Goal: Information Seeking & Learning: Compare options

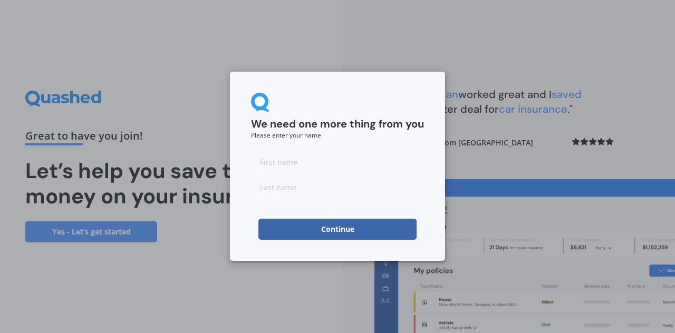
click at [336, 156] on input at bounding box center [337, 161] width 173 height 21
type input "Anya"
type input "[PERSON_NAME]"
click at [329, 237] on button "Continue" at bounding box center [338, 229] width 158 height 21
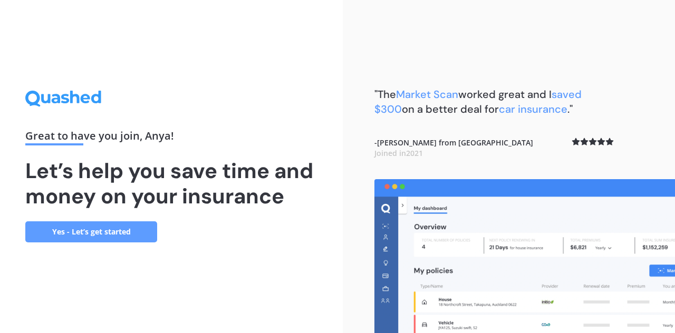
click at [107, 226] on link "Yes - Let’s get started" at bounding box center [91, 232] width 132 height 21
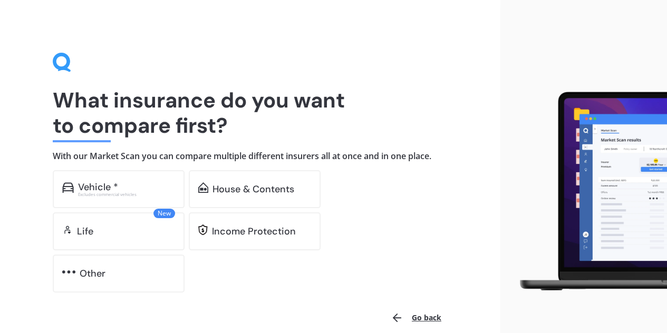
click at [311, 71] on div "What insurance do you want to compare first? With our Market Scan you can compa…" at bounding box center [250, 173] width 395 height 240
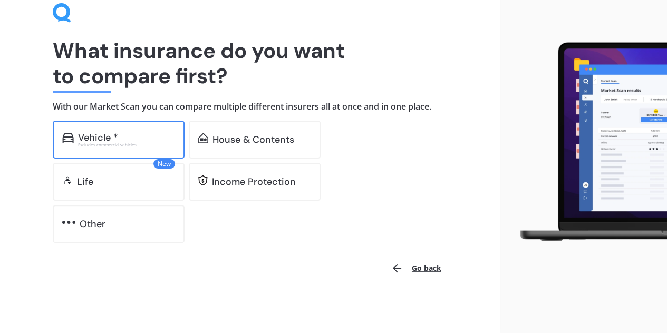
click at [172, 157] on div "Vehicle * Excludes commercial vehicles" at bounding box center [119, 140] width 132 height 38
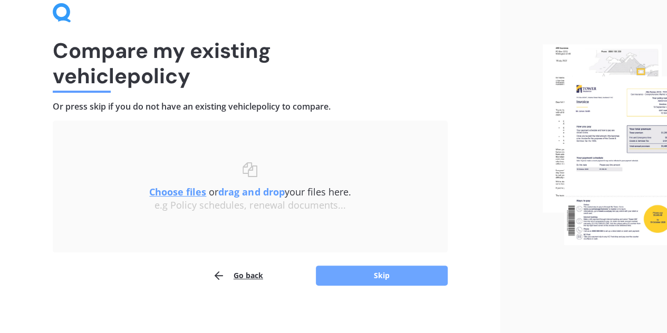
click at [339, 268] on button "Skip" at bounding box center [382, 276] width 132 height 20
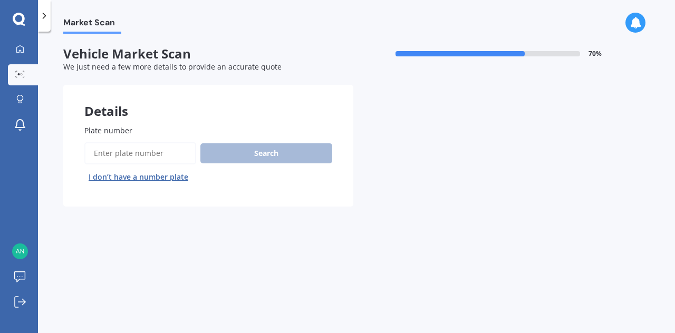
click at [166, 155] on input "Plate number" at bounding box center [140, 153] width 112 height 22
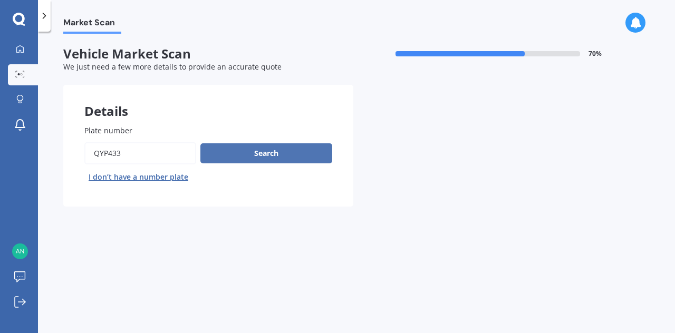
type input "qyp433"
click at [269, 146] on button "Search" at bounding box center [266, 153] width 132 height 20
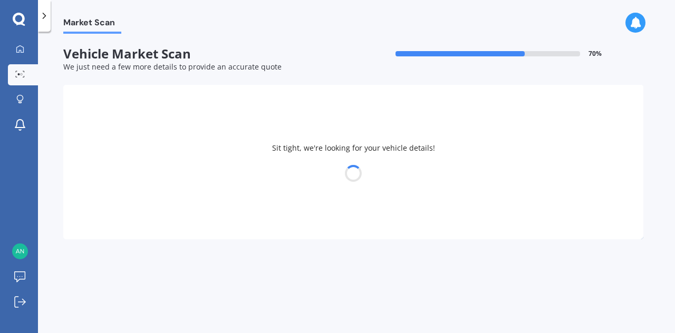
select select "SUBARU"
select select "IMPREZA"
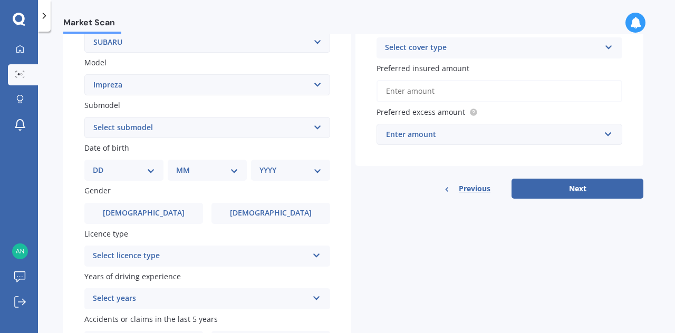
scroll to position [221, 0]
click at [275, 137] on select "Select submodel (All other turbo) 2.0i 2.0i Luxury 2.0i S Edition 2.0R 2.0R Spo…" at bounding box center [207, 127] width 246 height 21
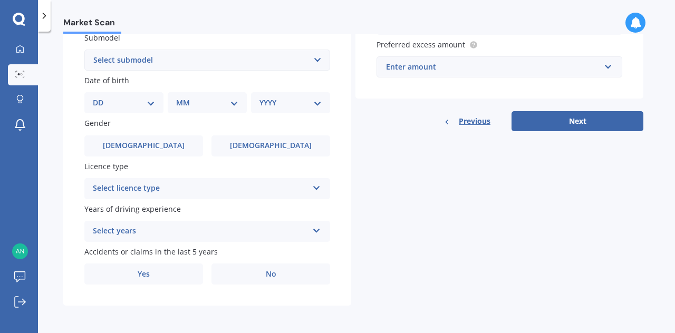
scroll to position [247, 0]
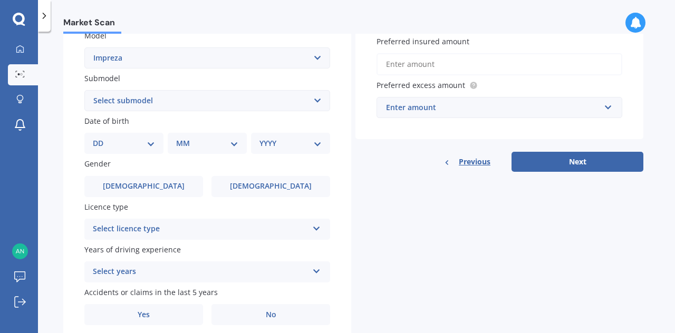
click at [133, 148] on select "DD 01 02 03 04 05 06 07 08 09 10 11 12 13 14 15 16 17 18 19 20 21 22 23 24 25 2…" at bounding box center [124, 144] width 62 height 12
select select "17"
click at [101, 138] on select "DD 01 02 03 04 05 06 07 08 09 10 11 12 13 14 15 16 17 18 19 20 21 22 23 24 25 2…" at bounding box center [124, 144] width 62 height 12
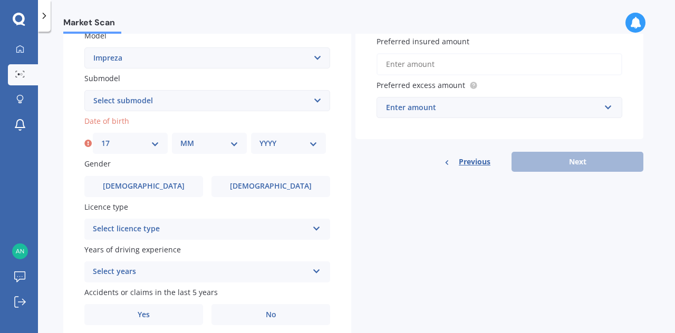
click at [202, 145] on select "MM 01 02 03 04 05 06 07 08 09 10 11 12" at bounding box center [209, 144] width 58 height 12
select select "02"
click at [180, 138] on select "MM 01 02 03 04 05 06 07 08 09 10 11 12" at bounding box center [209, 144] width 58 height 12
click at [270, 148] on select "YYYY 2025 2024 2023 2022 2021 2020 2019 2018 2017 2016 2015 2014 2013 2012 2011…" at bounding box center [289, 144] width 58 height 12
select select "2000"
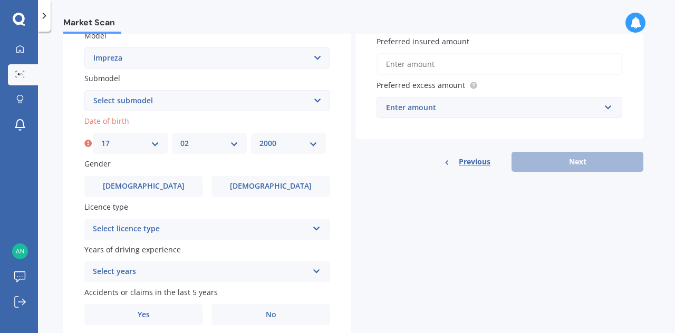
click at [260, 138] on select "YYYY 2025 2024 2023 2022 2021 2020 2019 2018 2017 2016 2015 2014 2013 2012 2011…" at bounding box center [289, 144] width 58 height 12
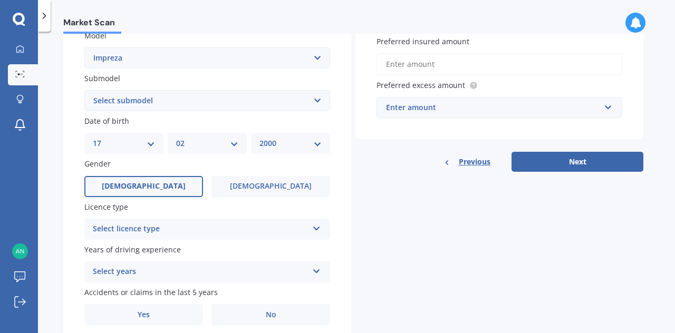
click at [180, 187] on label "[DEMOGRAPHIC_DATA]" at bounding box center [143, 186] width 119 height 21
click at [0, 0] on input "Male" at bounding box center [0, 0] width 0 height 0
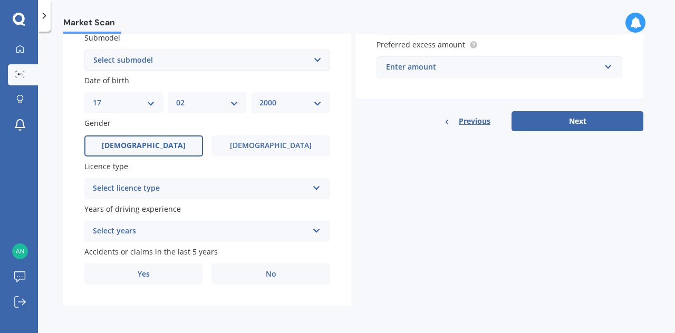
click at [190, 189] on div "Select licence type" at bounding box center [200, 189] width 215 height 13
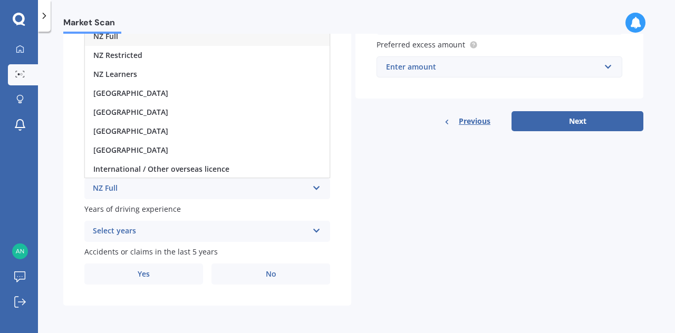
click at [210, 36] on div "NZ Full" at bounding box center [207, 36] width 245 height 19
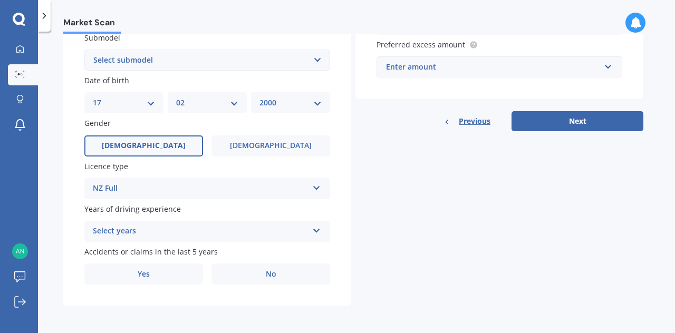
click at [186, 223] on div "Select years 5 or more years 4 years 3 years 2 years 1 year" at bounding box center [207, 231] width 246 height 21
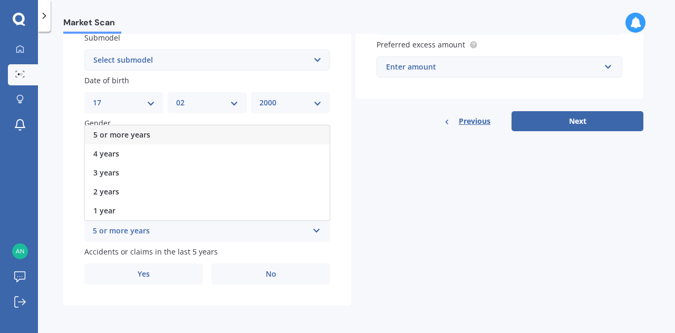
click at [186, 136] on div "5 or more years" at bounding box center [207, 135] width 245 height 19
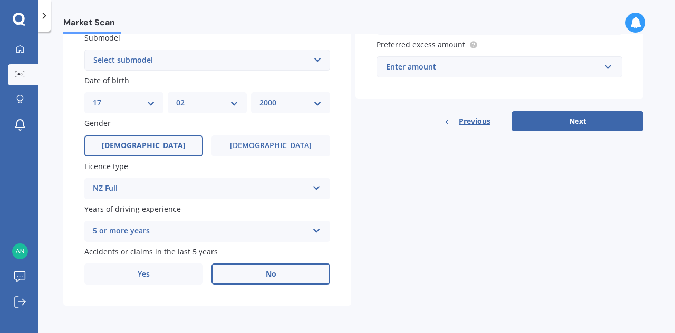
click at [266, 273] on span "No" at bounding box center [271, 274] width 11 height 9
click at [0, 0] on input "No" at bounding box center [0, 0] width 0 height 0
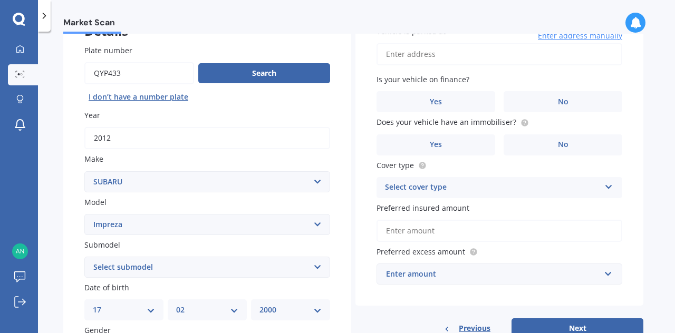
scroll to position [81, 0]
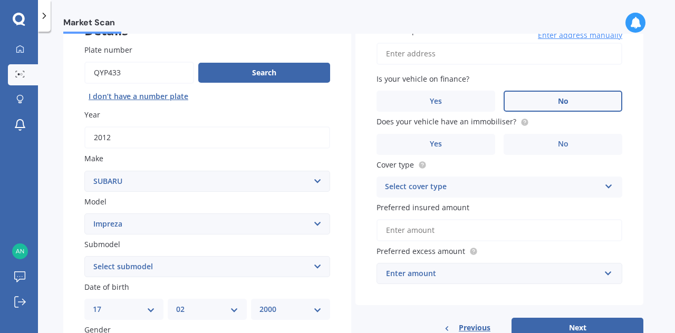
click at [567, 95] on label "No" at bounding box center [563, 101] width 119 height 21
click at [0, 0] on input "No" at bounding box center [0, 0] width 0 height 0
click at [558, 135] on label "No" at bounding box center [563, 144] width 119 height 21
click at [0, 0] on input "No" at bounding box center [0, 0] width 0 height 0
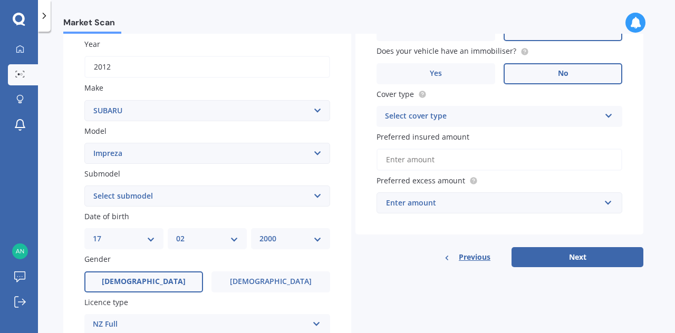
click at [508, 112] on div "Select cover type" at bounding box center [492, 116] width 215 height 13
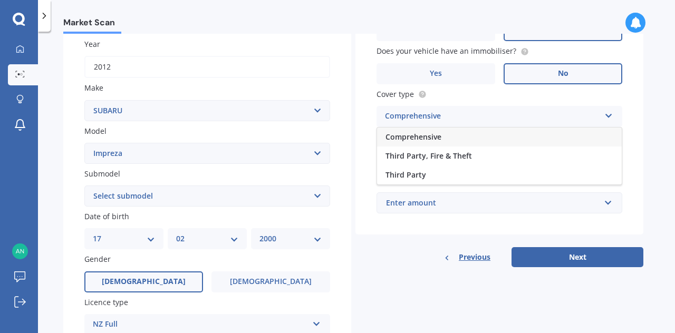
click at [499, 137] on div "Comprehensive" at bounding box center [499, 137] width 245 height 19
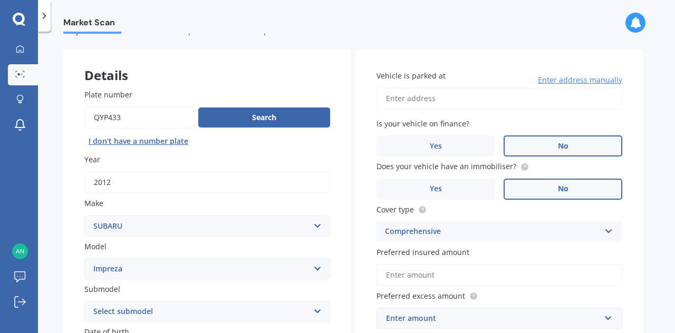
scroll to position [0, 0]
